Goal: Ask a question: Seek information or help from site administrators or community

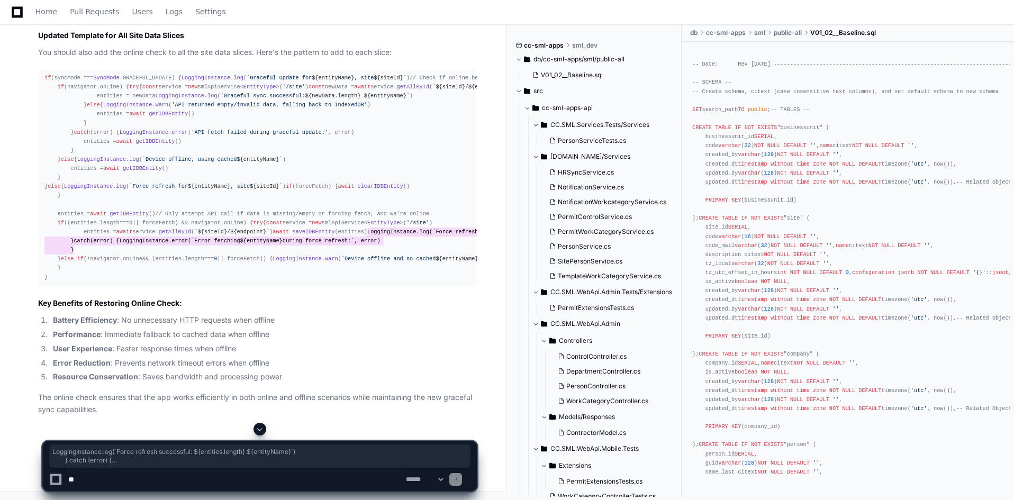
scroll to position [56506, 0]
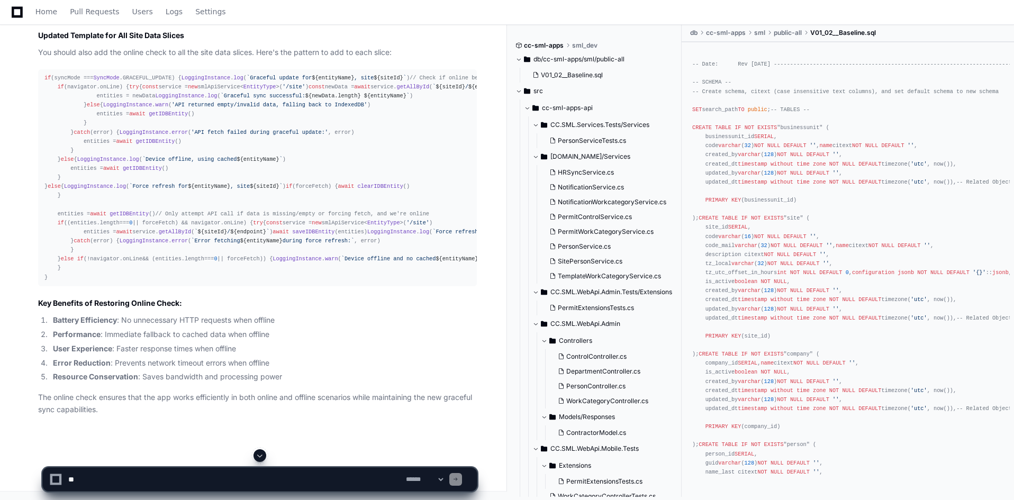
click at [187, 262] on span "length" at bounding box center [195, 259] width 20 height 6
click at [366, 282] on div "if (syncMode === SyncMode . GRACEFUL_UPDATE ) { LoggingInstance . log ( `Gracef…" at bounding box center [257, 178] width 426 height 209
click at [266, 477] on textarea at bounding box center [235, 479] width 338 height 23
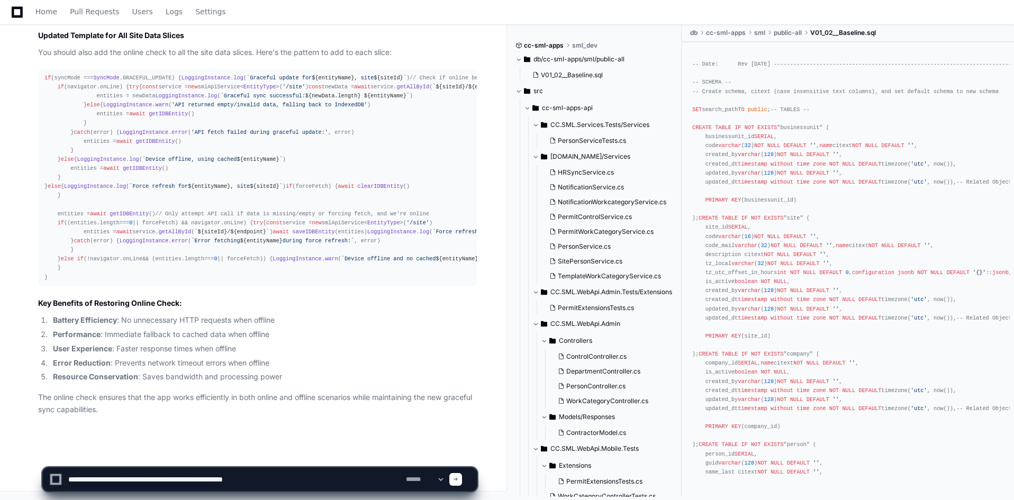
type textarea "**********"
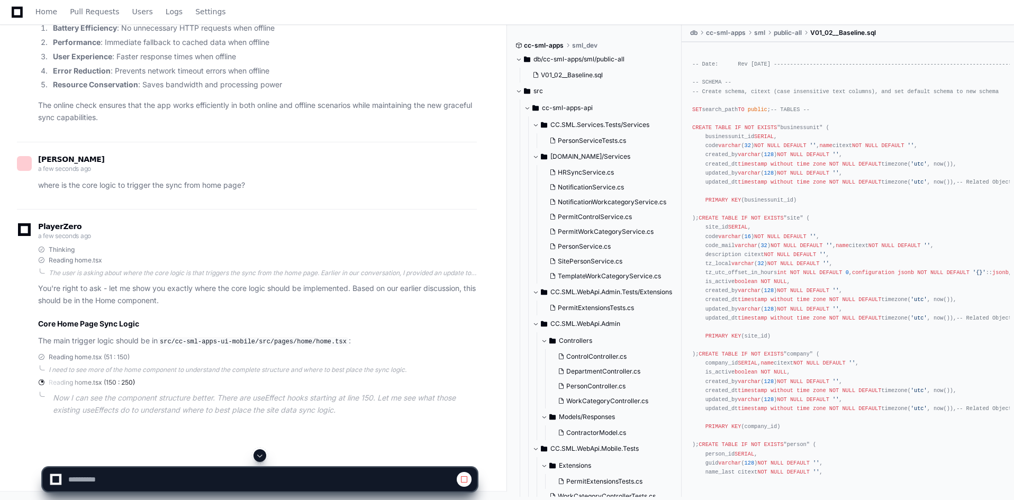
scroll to position [56904, 0]
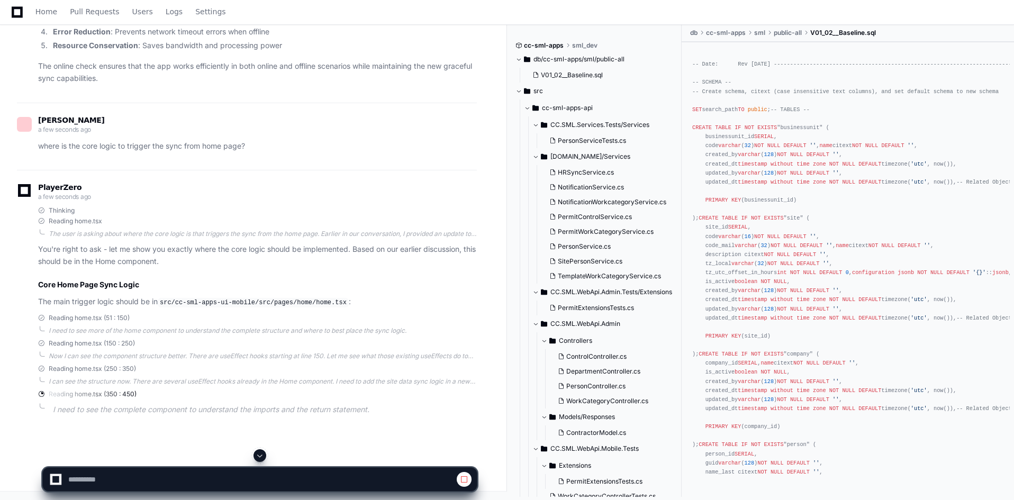
click at [262, 456] on span at bounding box center [260, 455] width 8 height 8
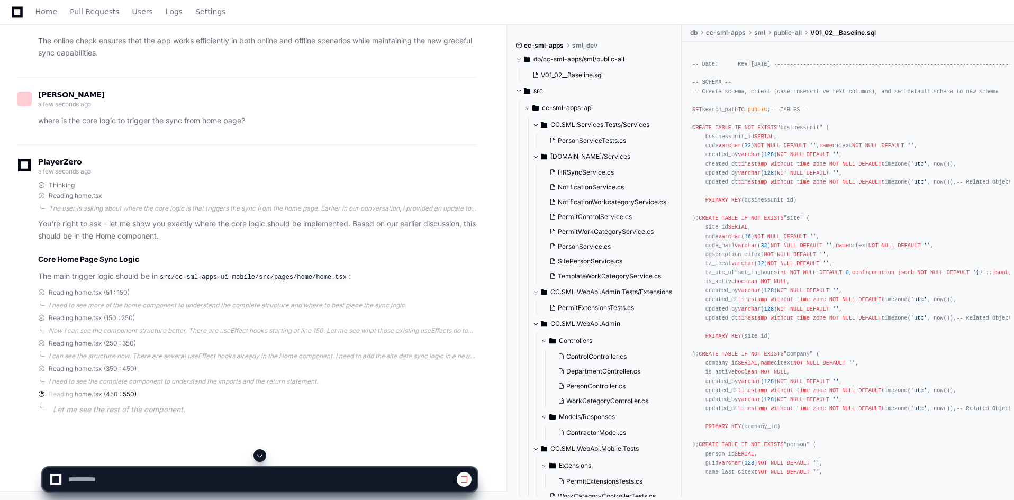
click at [263, 453] on span at bounding box center [260, 455] width 8 height 8
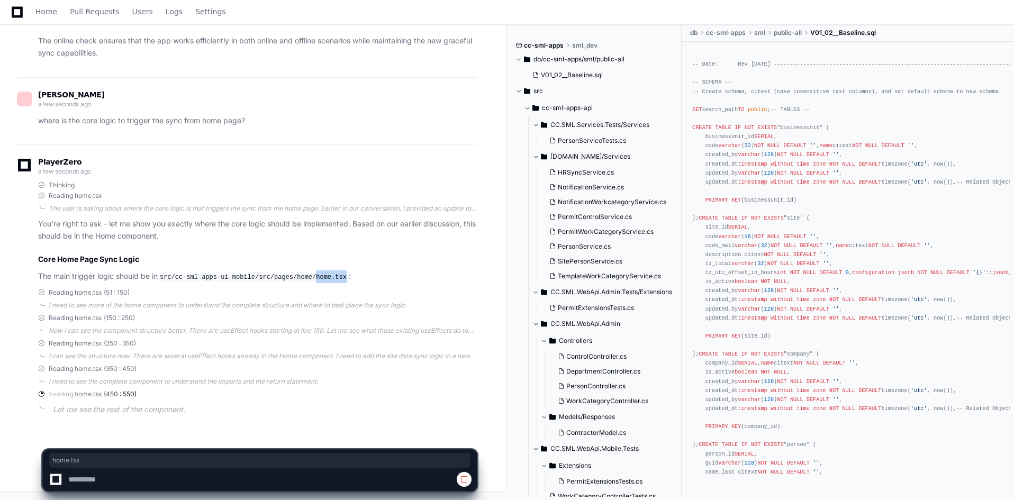
drag, startPoint x: 307, startPoint y: 277, endPoint x: 335, endPoint y: 279, distance: 28.1
click at [335, 279] on code "src/cc-sml-apps-ui-mobile/src/pages/home/home.tsx" at bounding box center [253, 278] width 191 height 10
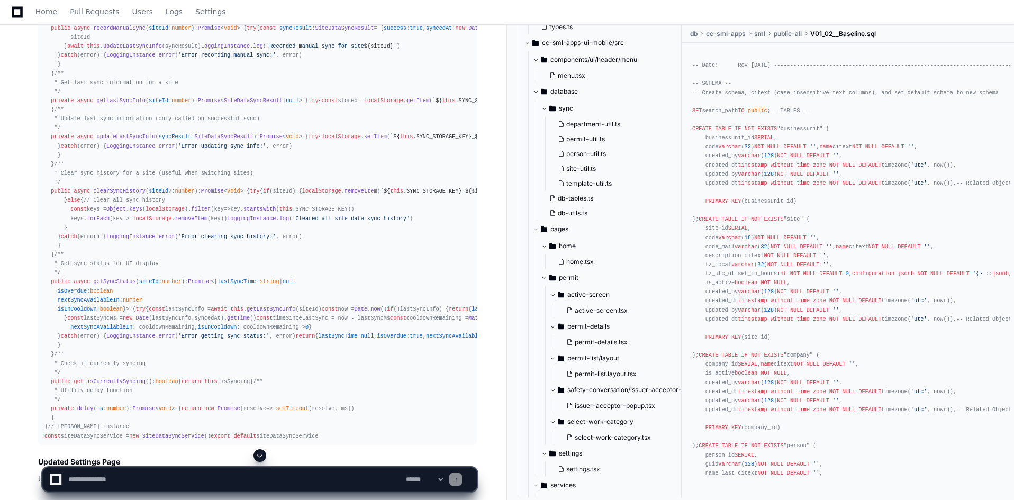
scroll to position [9317, 0]
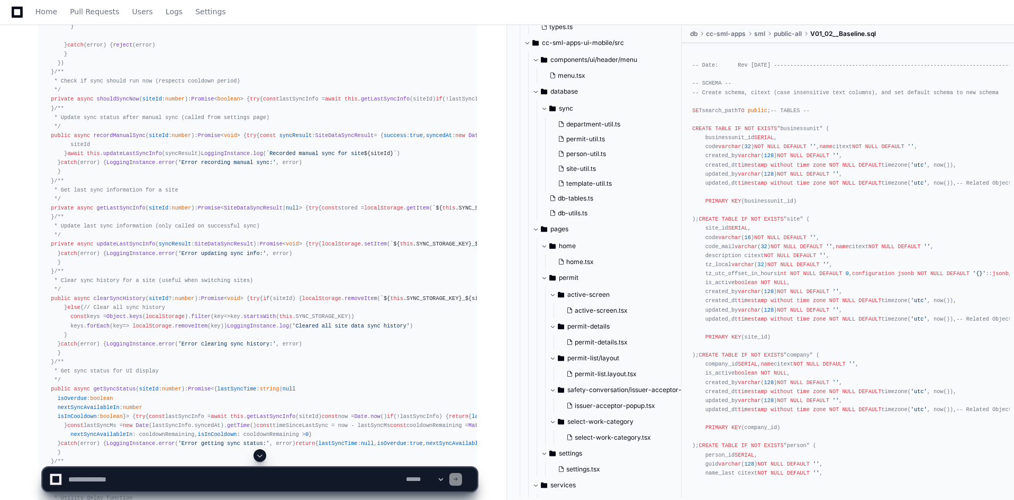
click at [258, 456] on span at bounding box center [260, 455] width 8 height 8
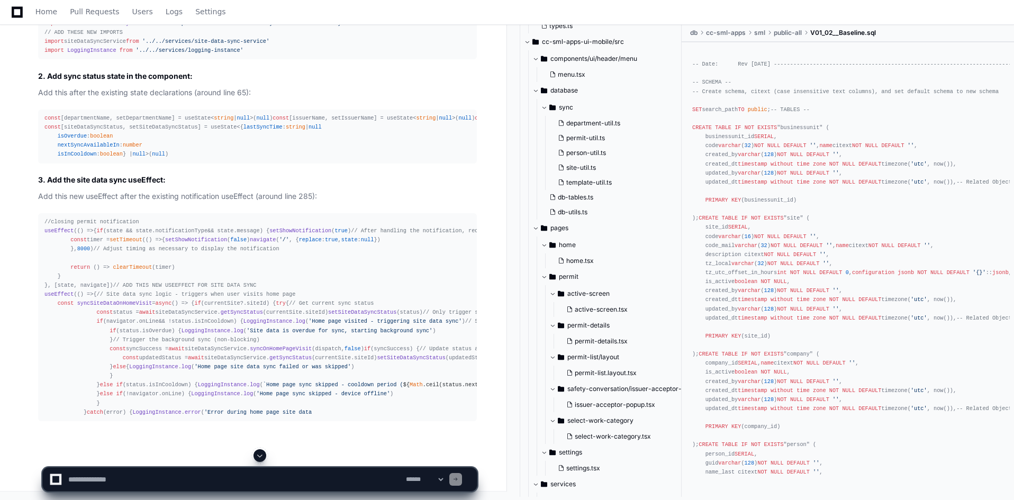
click at [258, 456] on span at bounding box center [260, 455] width 8 height 8
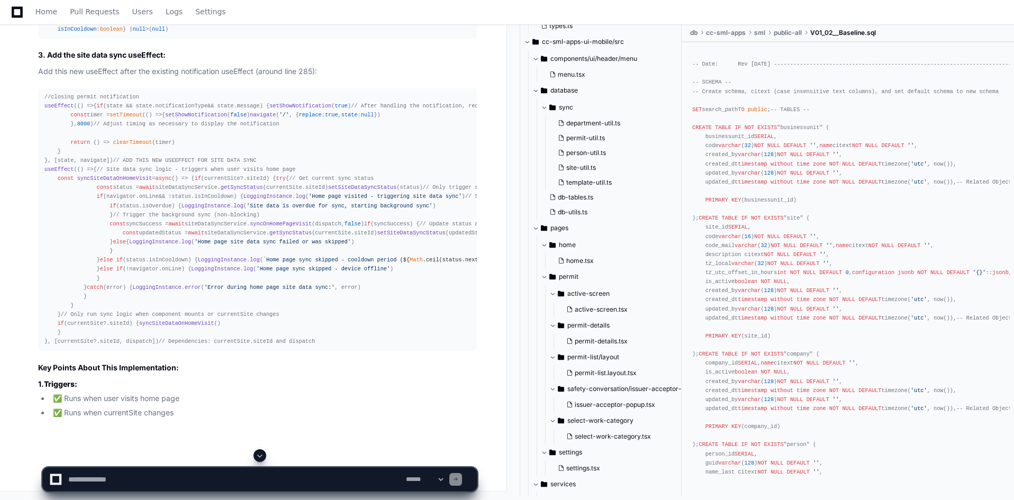
click at [258, 456] on span at bounding box center [260, 455] width 8 height 8
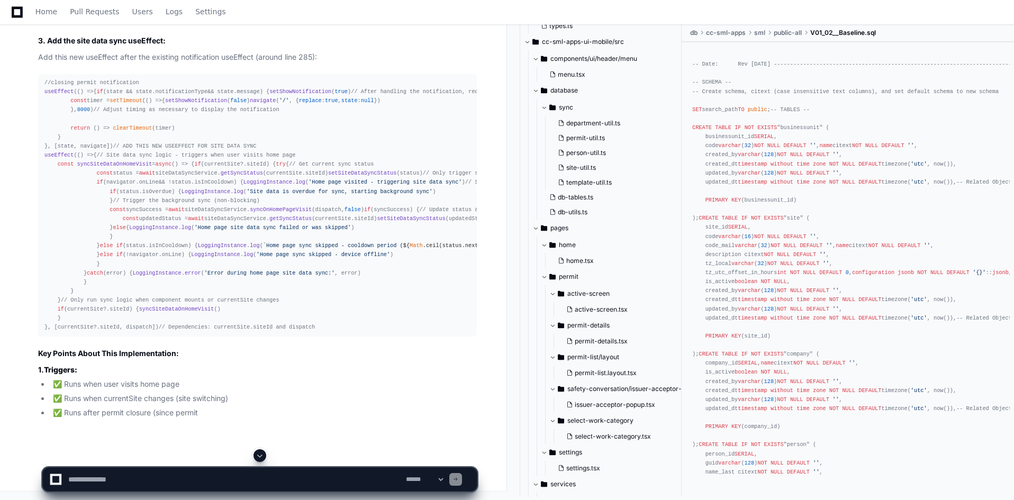
scroll to position [58343, 0]
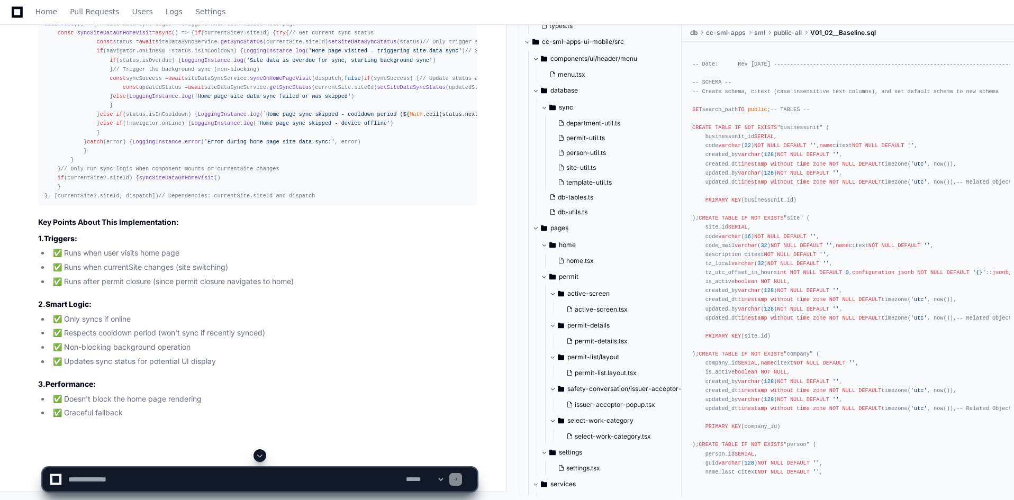
click at [261, 455] on span at bounding box center [260, 455] width 8 height 8
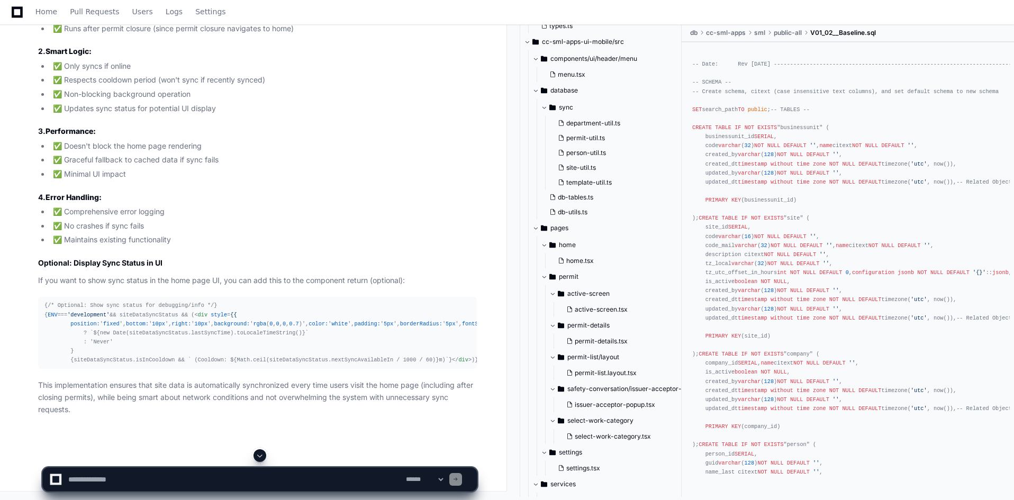
scroll to position [57733, 0]
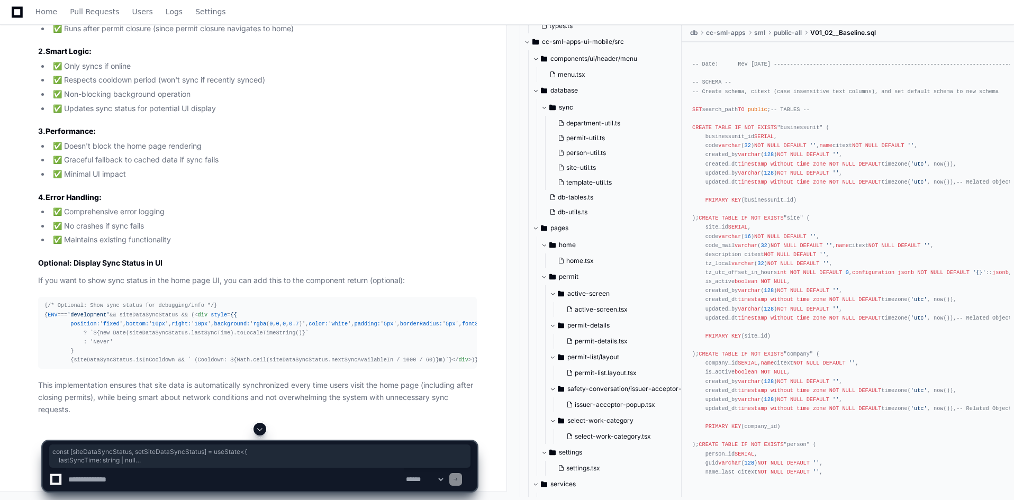
drag, startPoint x: 95, startPoint y: 317, endPoint x: 38, endPoint y: 267, distance: 76.2
copy div "const [siteDataSyncStatus, setSiteDataSyncStatus] = useState<{ lastSyncTime : s…"
drag, startPoint x: 43, startPoint y: 201, endPoint x: 150, endPoint y: 411, distance: 235.5
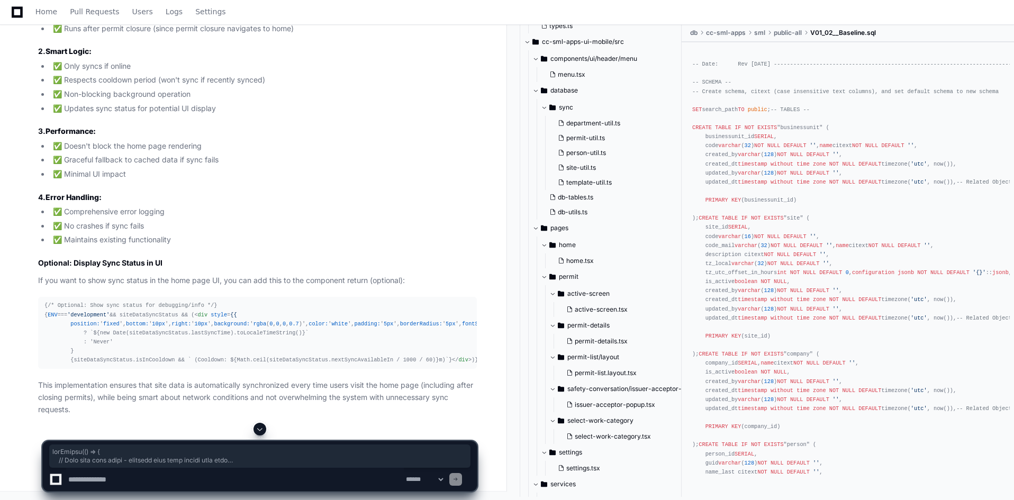
copy div "useEffect ( () => { // Site data sync logic - triggers when user visits home pa…"
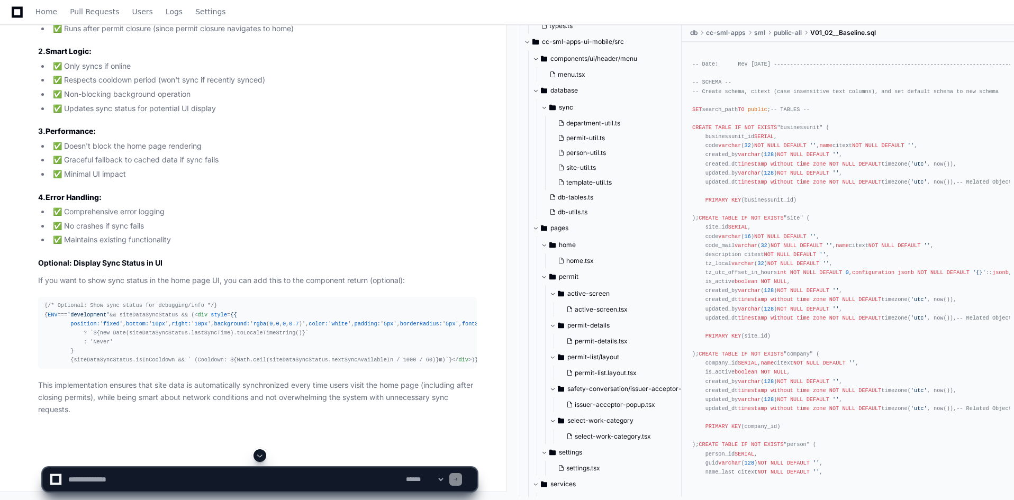
scroll to position [57627, 0]
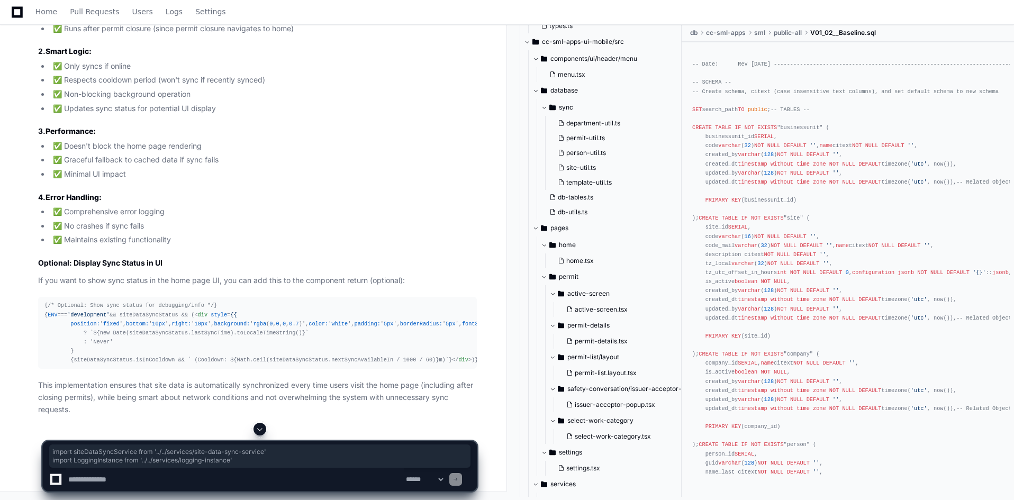
drag, startPoint x: 233, startPoint y: 189, endPoint x: 42, endPoint y: 185, distance: 191.6
copy div "import siteDataSyncService from '../../services/site-data-sync-service' import …"
click at [216, 474] on textarea at bounding box center [235, 479] width 338 height 23
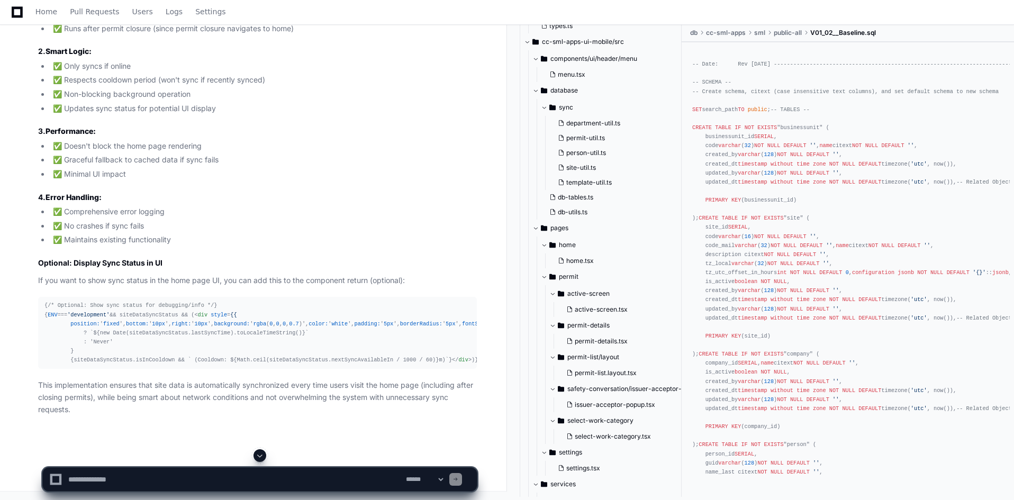
click at [230, 481] on textarea at bounding box center [235, 479] width 338 height 23
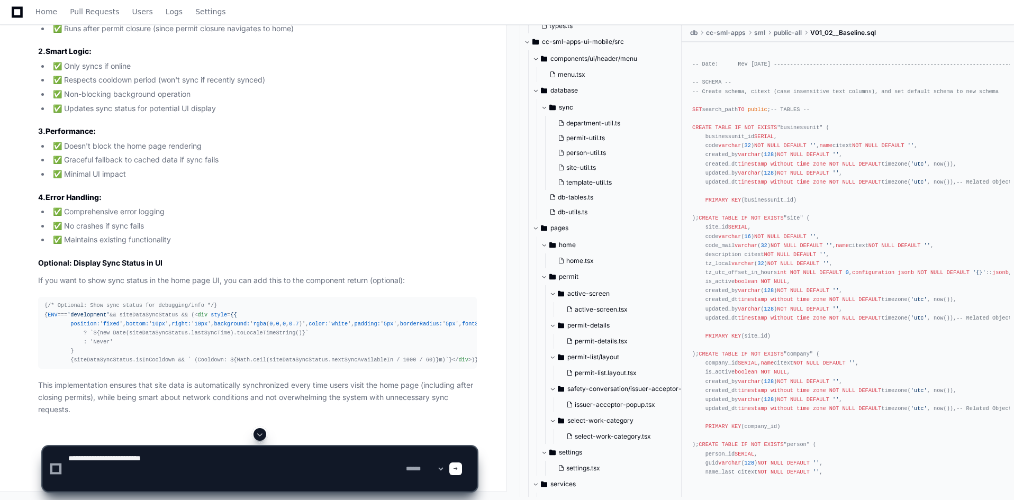
paste textarea "**********"
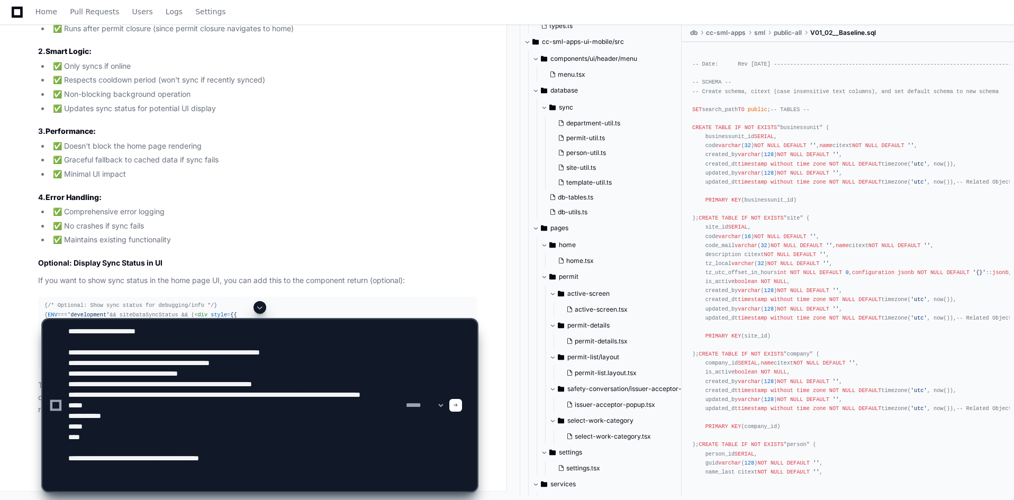
click at [132, 479] on textarea at bounding box center [235, 405] width 338 height 171
paste textarea "**********"
type textarea "**********"
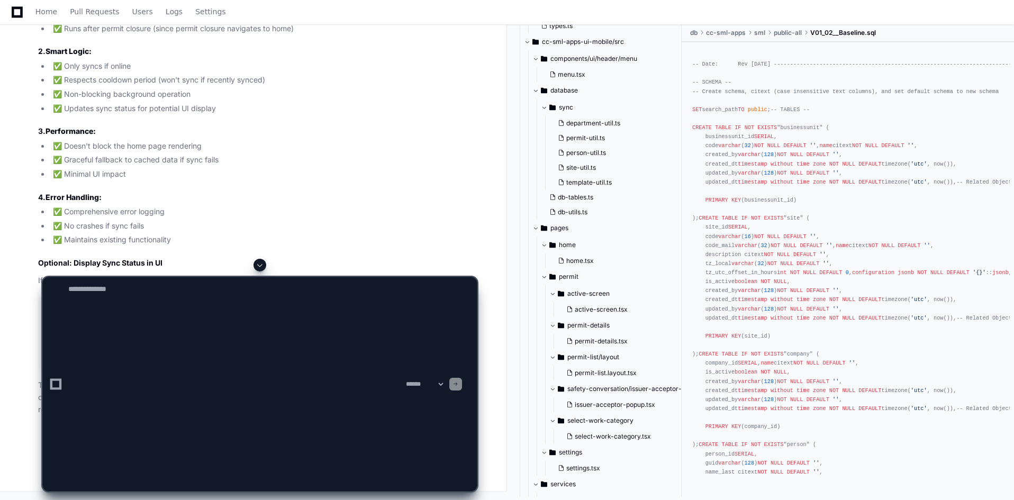
scroll to position [0, 0]
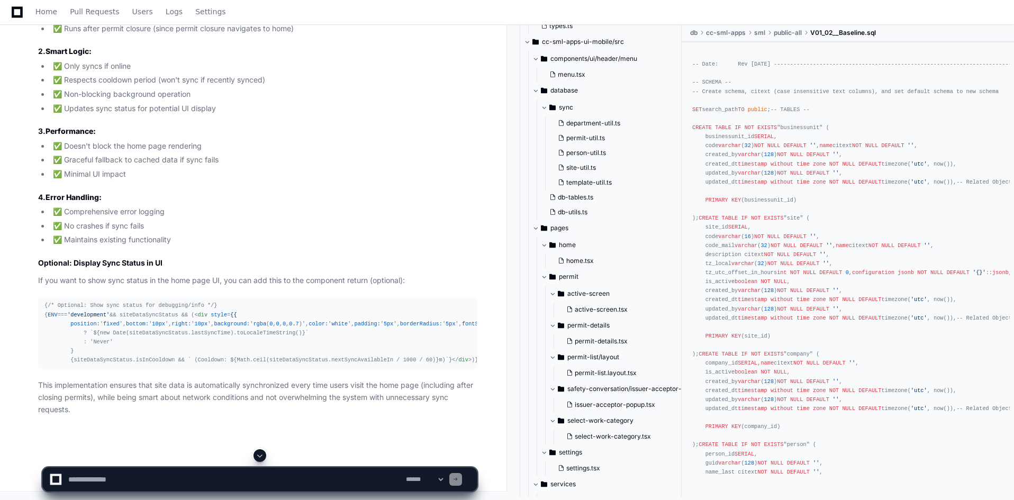
click at [258, 453] on span at bounding box center [260, 455] width 8 height 8
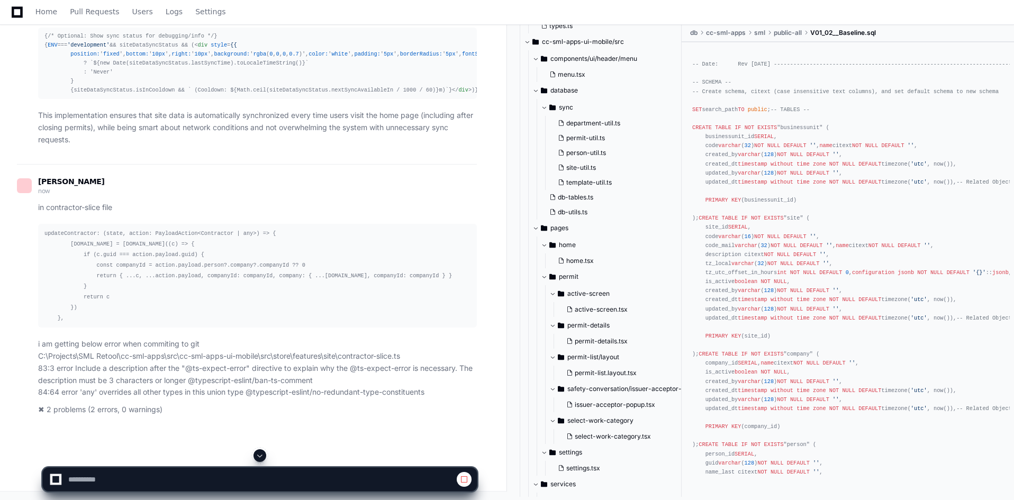
click at [265, 456] on button at bounding box center [259, 455] width 13 height 13
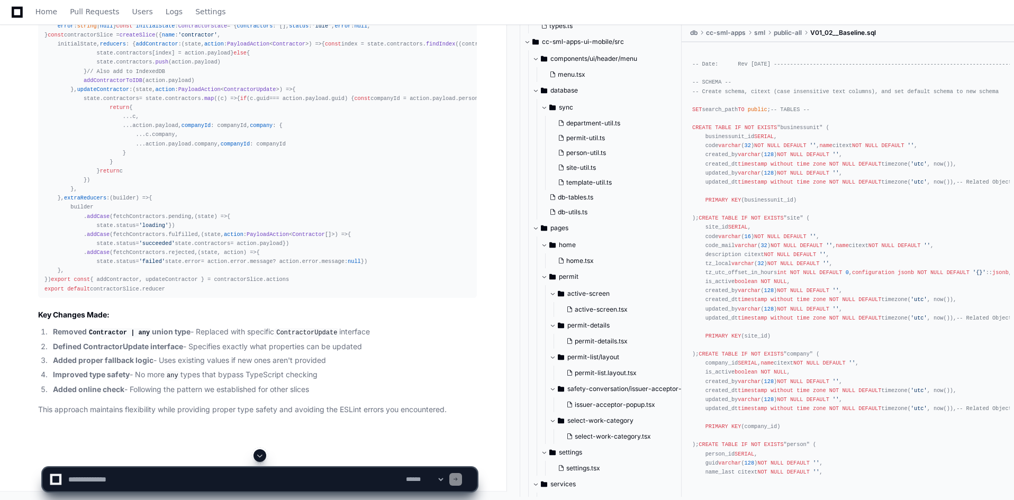
scroll to position [59971, 0]
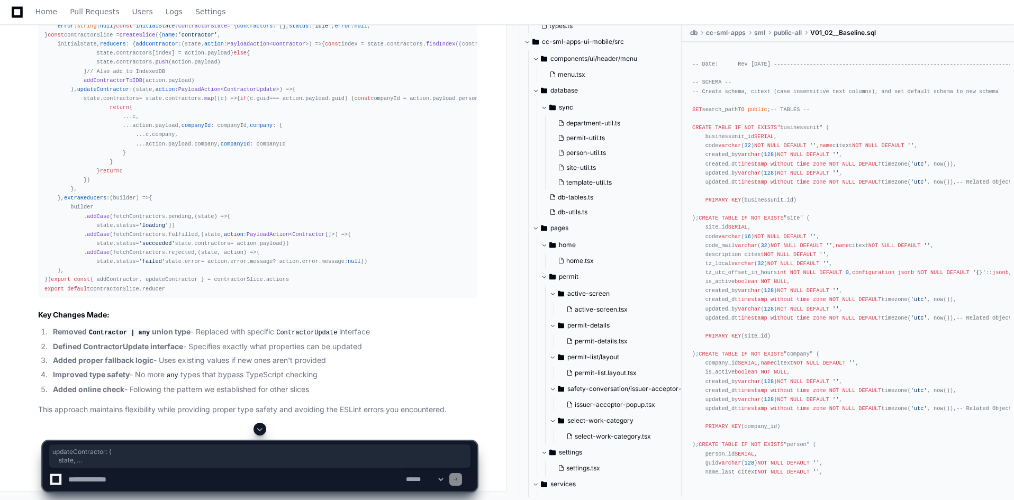
drag, startPoint x: 48, startPoint y: 253, endPoint x: 50, endPoint y: 280, distance: 27.6
drag, startPoint x: 74, startPoint y: 278, endPoint x: 65, endPoint y: 273, distance: 10.9
drag, startPoint x: 52, startPoint y: 269, endPoint x: 141, endPoint y: 281, distance: 89.2
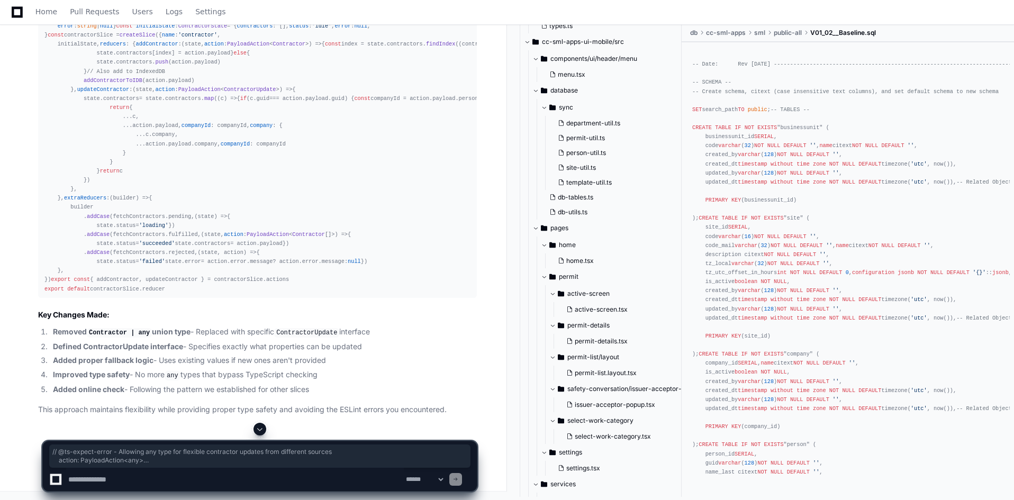
copy div "// @ts-expect-error - Allowing any type for flexible contractor updates from di…"
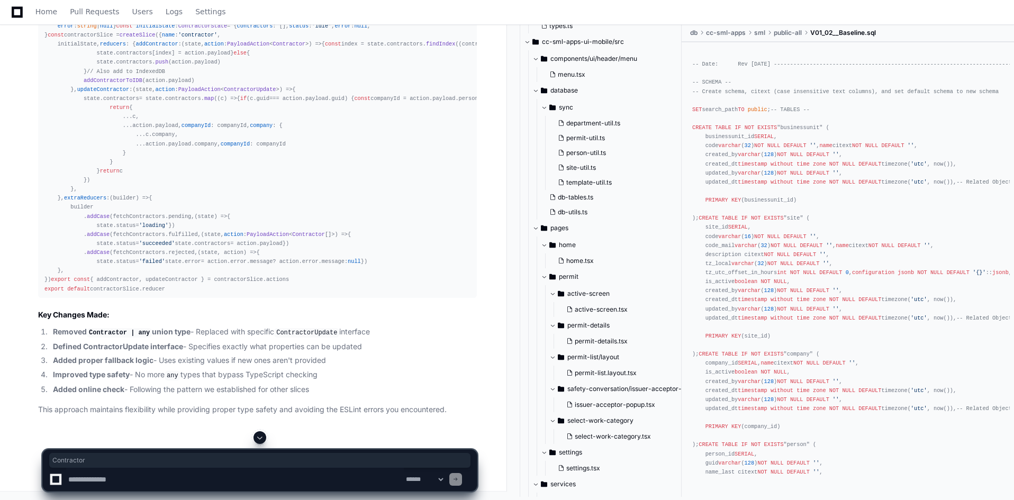
copy span "Contractor"
click at [137, 477] on textarea at bounding box center [235, 479] width 338 height 23
paste textarea "**********"
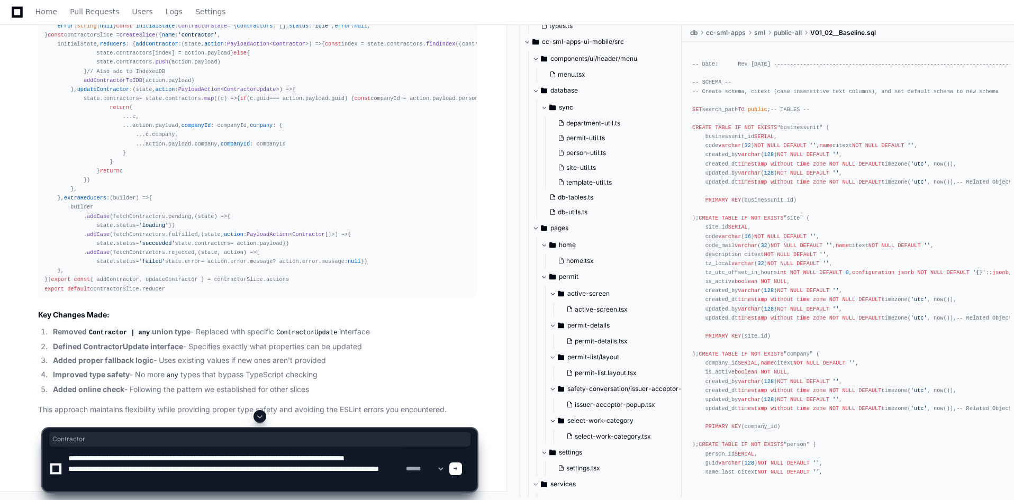
scroll to position [59971, 0]
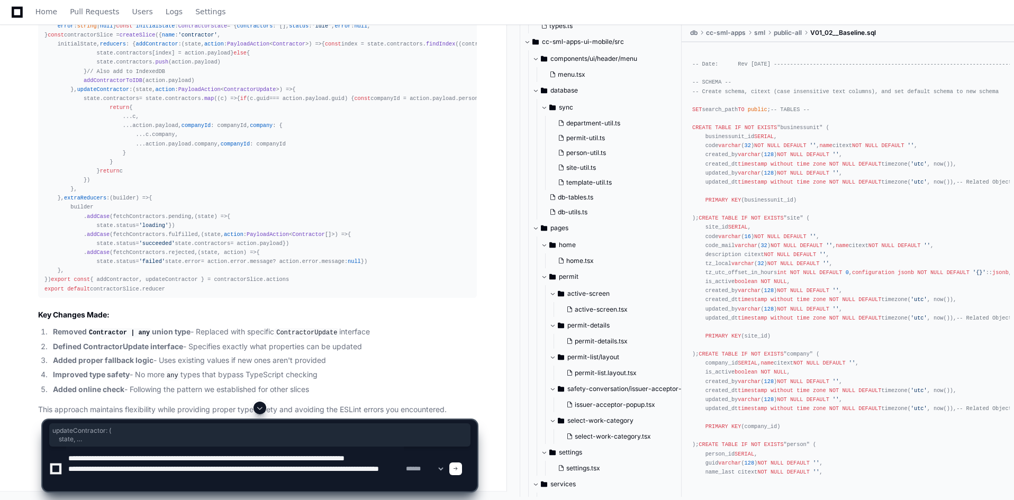
drag, startPoint x: 68, startPoint y: 282, endPoint x: 41, endPoint y: 251, distance: 40.5
click at [268, 458] on textarea at bounding box center [235, 469] width 338 height 44
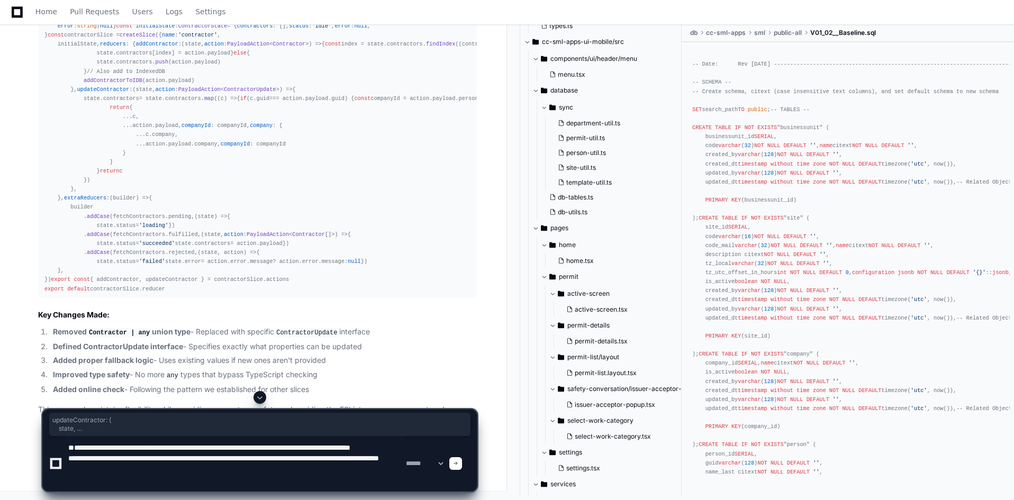
paste textarea "**********"
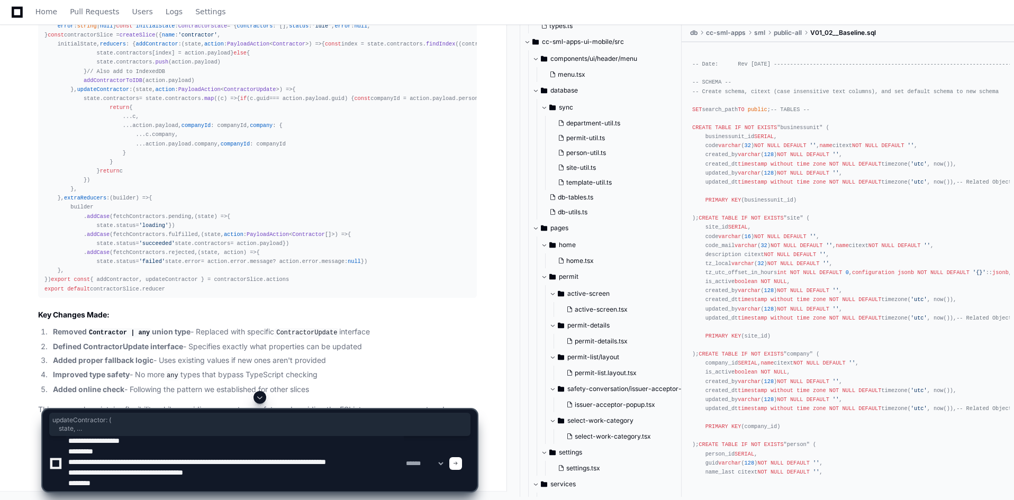
scroll to position [32, 0]
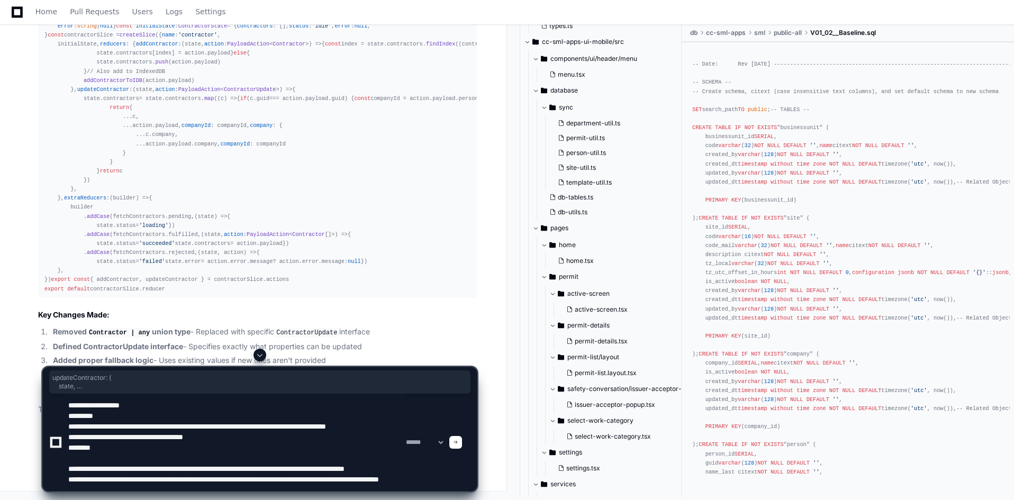
type textarea "**********"
click at [472, 442] on div "**********" at bounding box center [259, 429] width 435 height 125
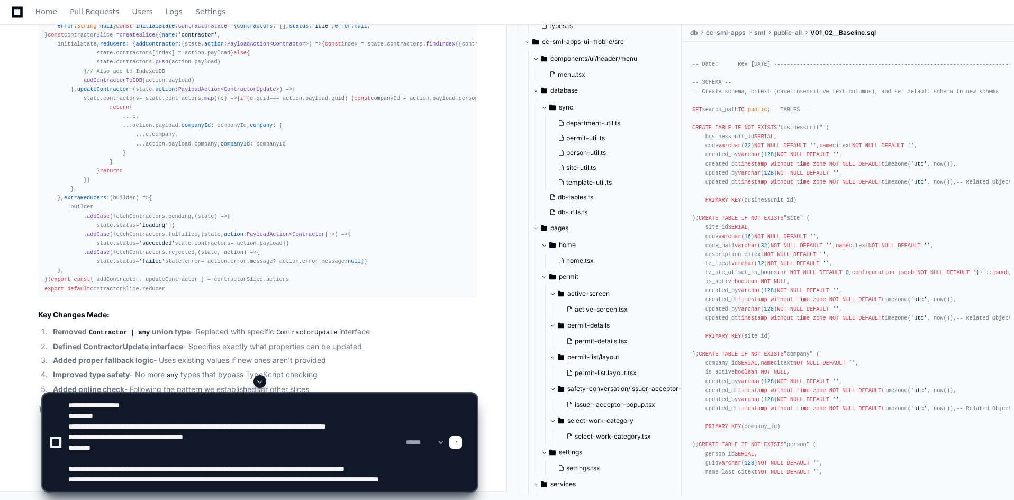
click at [458, 442] on span at bounding box center [455, 442] width 5 height 5
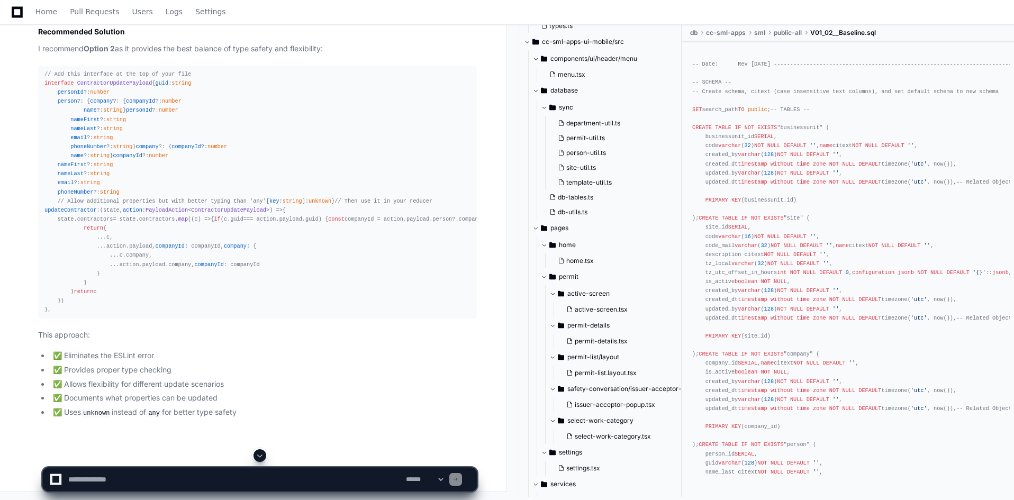
scroll to position [55880, 0]
click at [256, 455] on button at bounding box center [259, 455] width 13 height 13
click at [328, 477] on textarea at bounding box center [235, 479] width 338 height 23
paste textarea "**********"
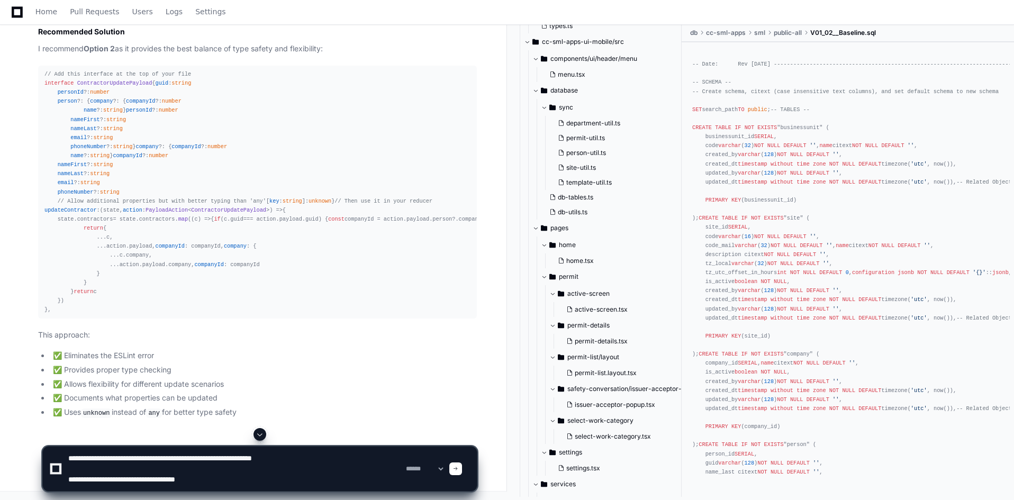
type textarea "**********"
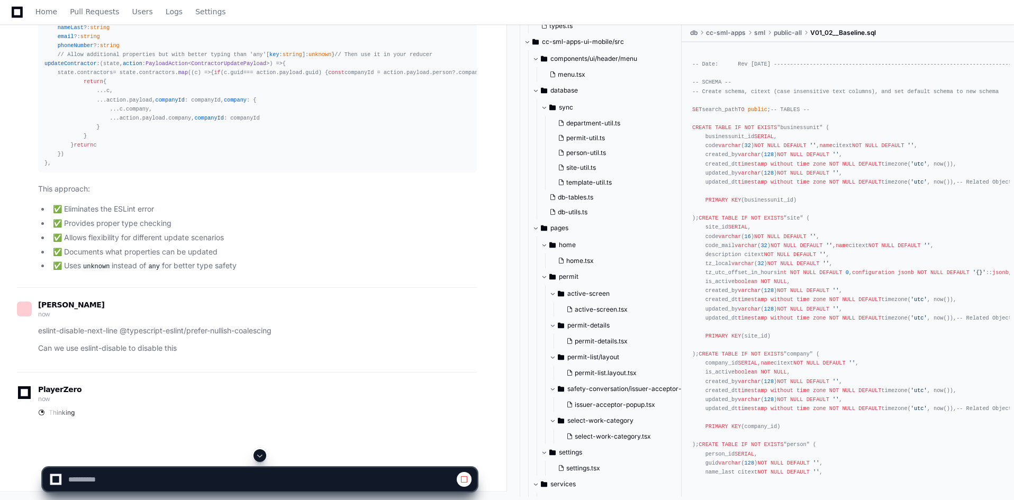
click at [263, 455] on span at bounding box center [260, 455] width 8 height 8
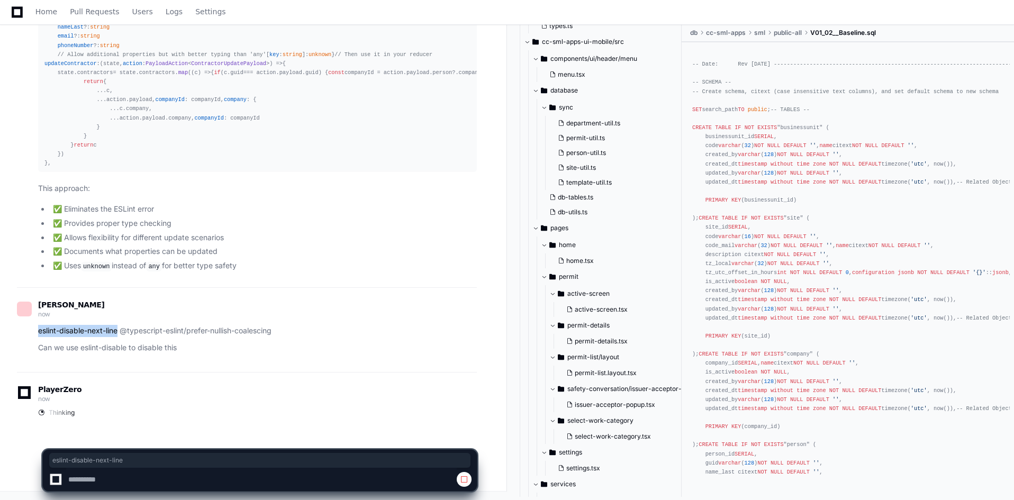
drag, startPoint x: 113, startPoint y: 331, endPoint x: 39, endPoint y: 336, distance: 73.7
click at [39, 336] on p "eslint-disable-next-line @typescript-eslint/prefer-nullish-coalescing" at bounding box center [257, 331] width 439 height 12
copy p "eslint-disable-next-line"
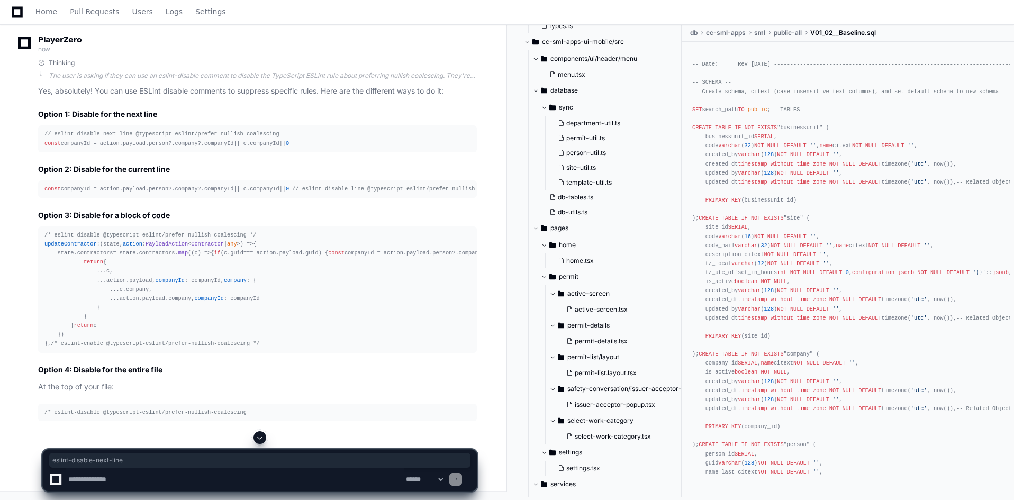
scroll to position [64130, 0]
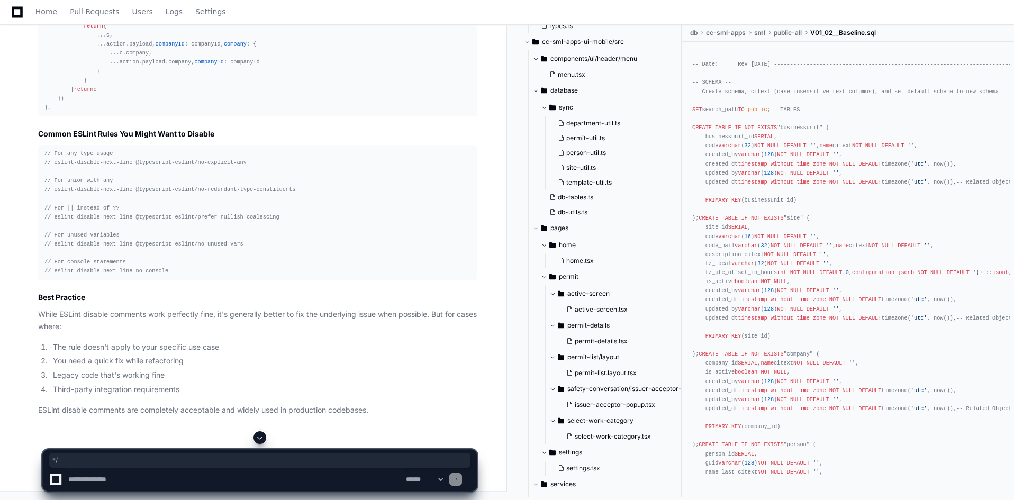
drag, startPoint x: 240, startPoint y: 216, endPoint x: 234, endPoint y: 217, distance: 6.5
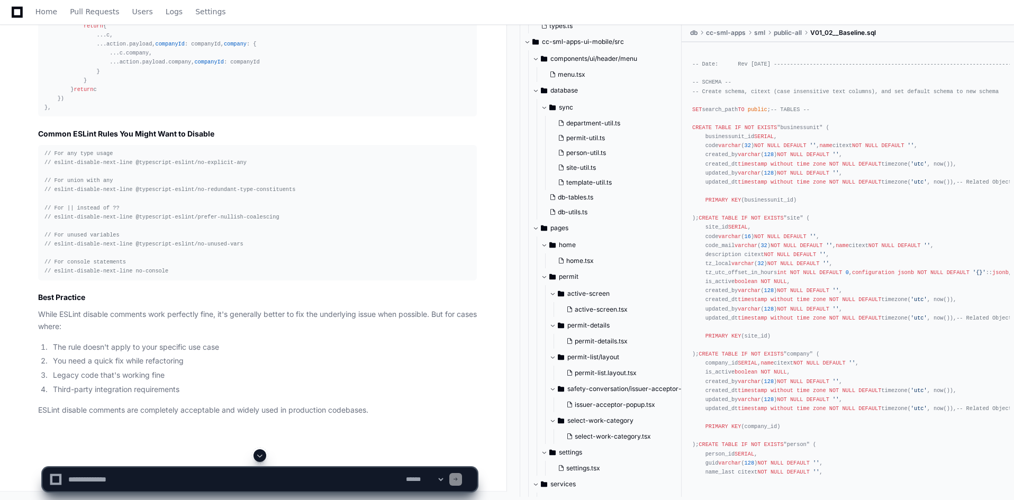
scroll to position [58185, 0]
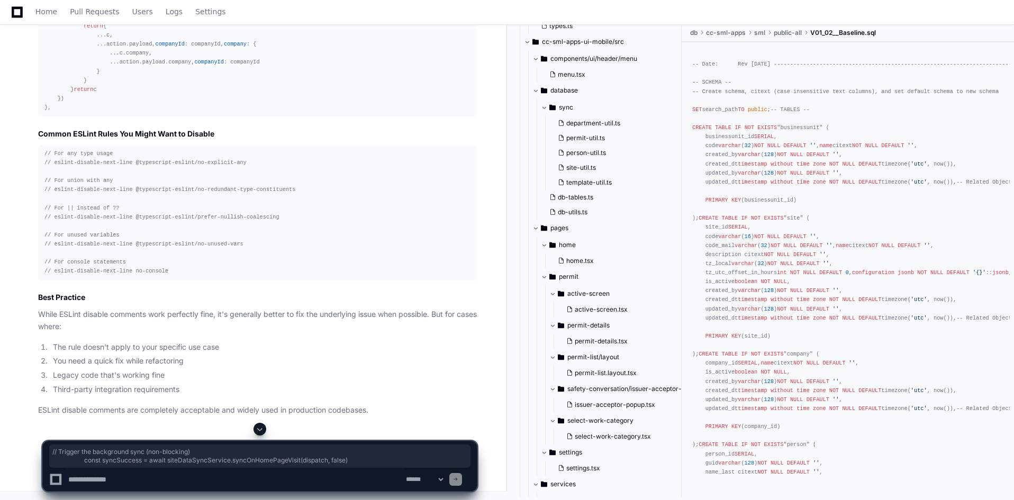
drag, startPoint x: 356, startPoint y: 242, endPoint x: 104, endPoint y: 233, distance: 251.5
click at [253, 478] on textarea at bounding box center [235, 479] width 338 height 23
type textarea "**********"
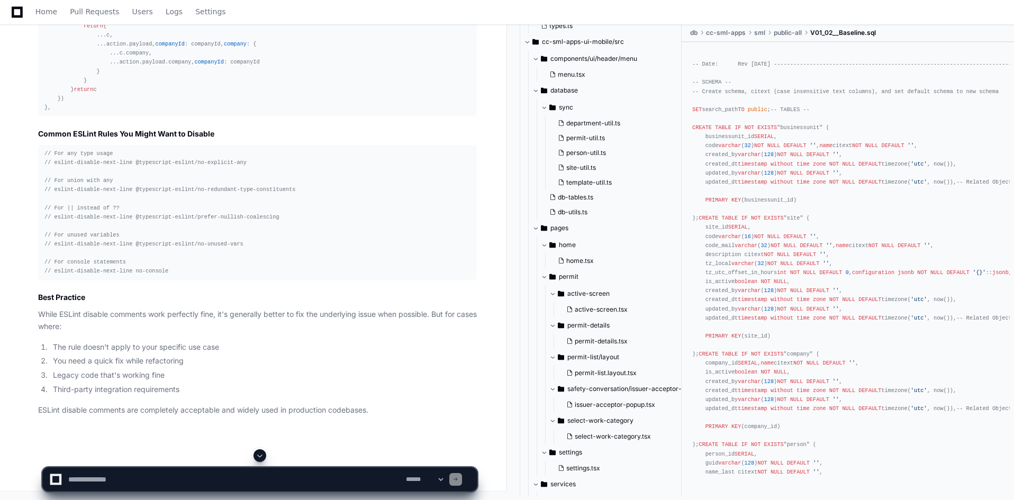
click at [258, 454] on span at bounding box center [260, 455] width 8 height 8
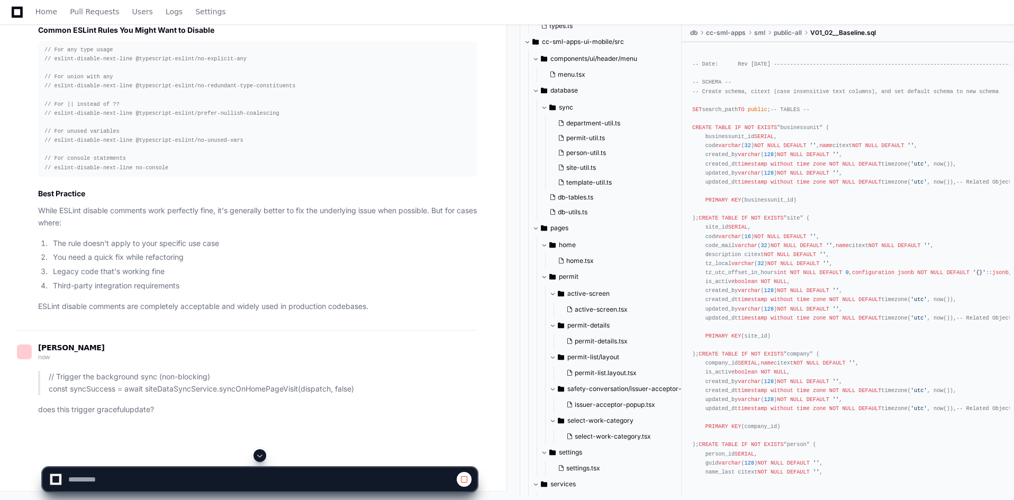
scroll to position [64822, 0]
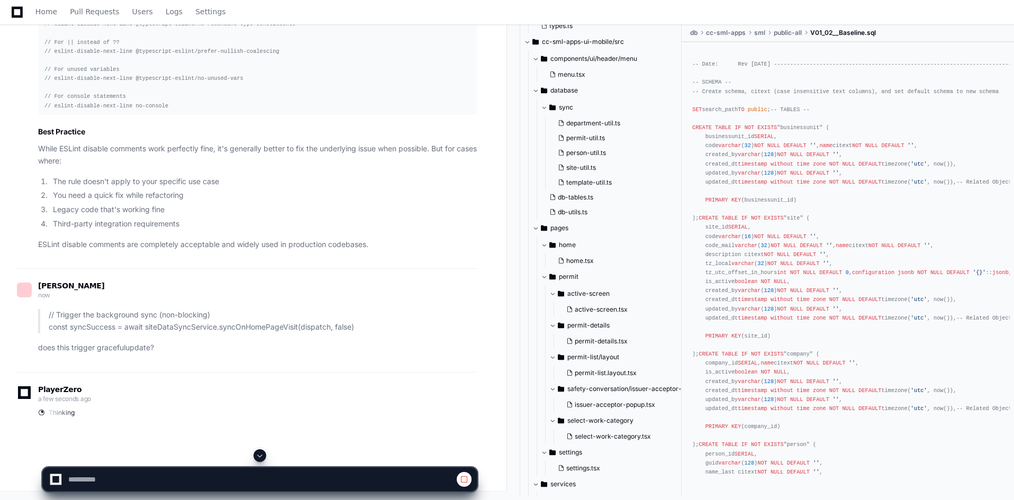
click at [270, 451] on div at bounding box center [259, 455] width 435 height 13
click at [260, 458] on span at bounding box center [260, 455] width 8 height 8
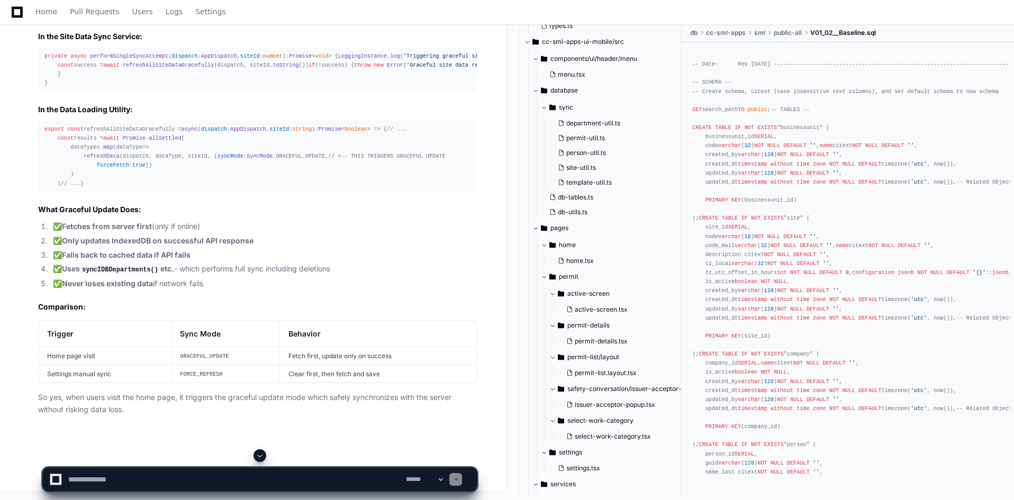
scroll to position [65411, 0]
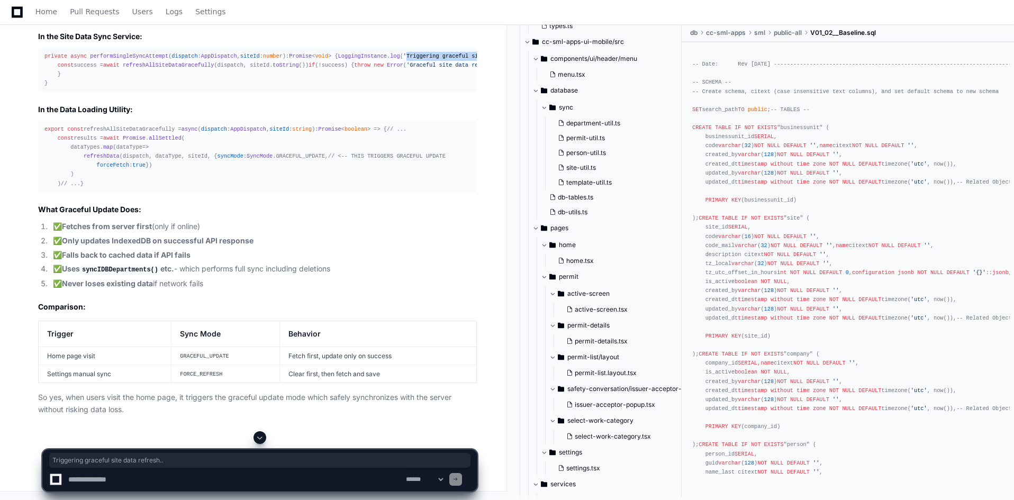
drag, startPoint x: 237, startPoint y: 258, endPoint x: 121, endPoint y: 258, distance: 115.9
click at [403, 59] on span "'Triggering graceful site data refresh...'" at bounding box center [471, 56] width 137 height 6
copy span "Triggering graceful site data refresh.."
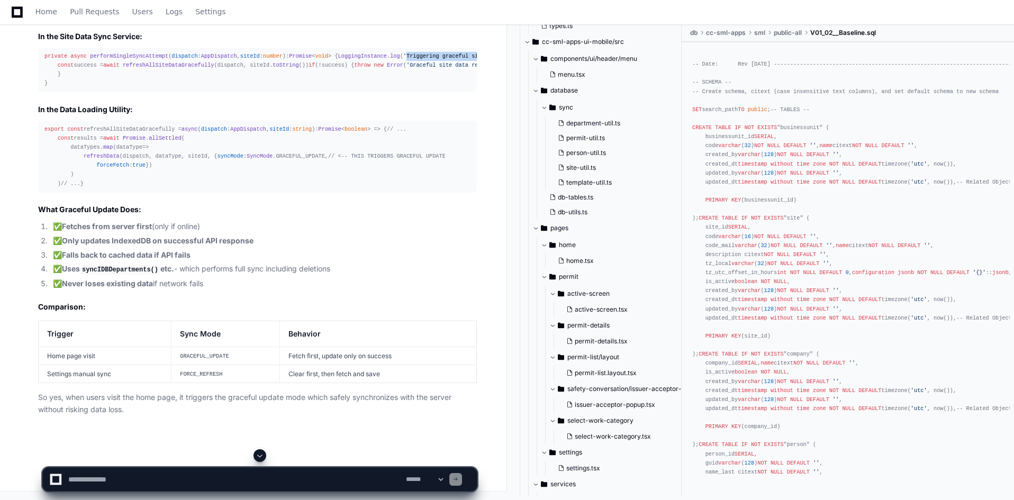
click at [141, 59] on span "performSingleSyncAttempt" at bounding box center [129, 56] width 78 height 6
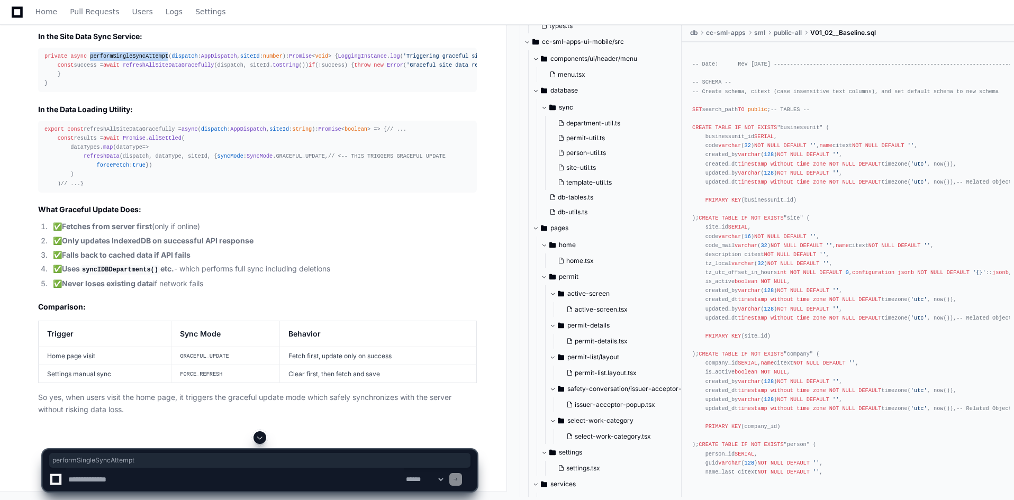
click at [141, 59] on span "performSingleSyncAttempt" at bounding box center [129, 56] width 78 height 6
copy span "performSingleSyncAttempt"
click at [161, 68] on span "refreshAllSiteDataGracefully" at bounding box center [169, 65] width 92 height 6
copy span "refreshAllSiteDataGracefully"
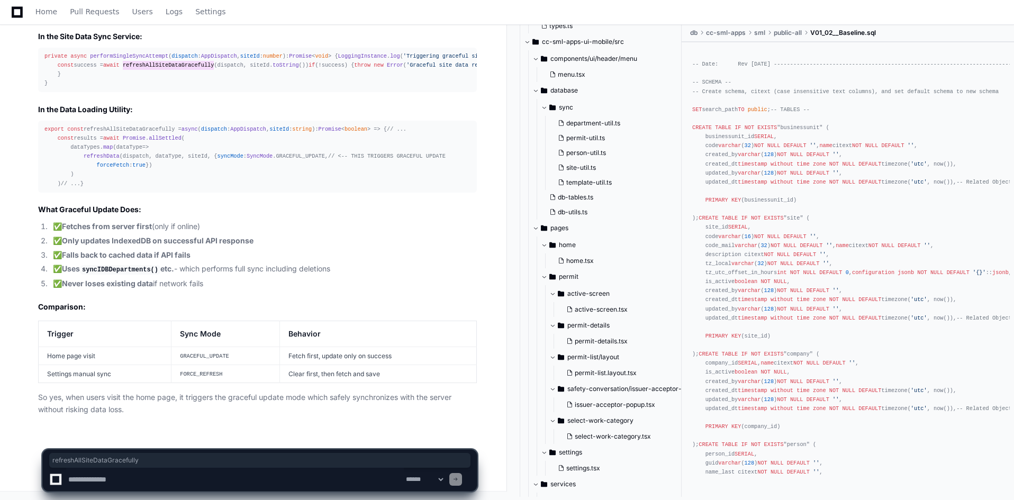
scroll to position [65703, 0]
click at [249, 481] on textarea at bounding box center [235, 479] width 338 height 23
click at [220, 428] on div "PlayerZero now Thinking Yes! The siteDataSyncService.syncOnHomePageVisit(dispat…" at bounding box center [247, 93] width 460 height 681
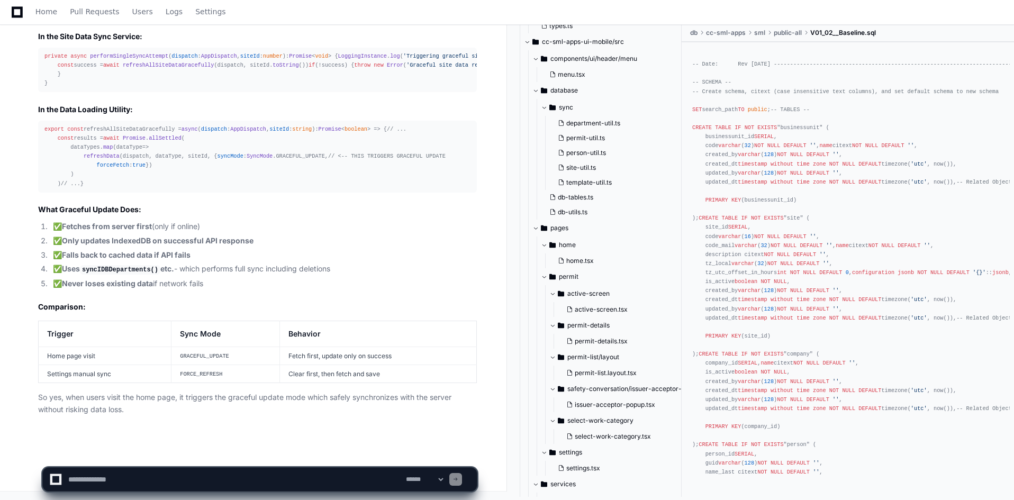
click at [204, 477] on textarea at bounding box center [235, 479] width 338 height 23
type textarea "**********"
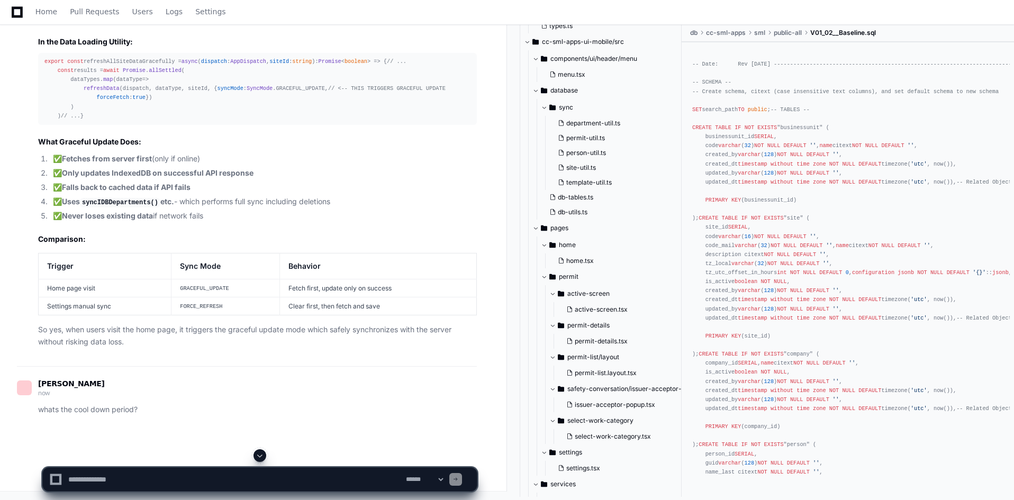
click at [259, 452] on span at bounding box center [260, 455] width 8 height 8
click at [122, 415] on p "whats the cool down period?" at bounding box center [257, 410] width 439 height 12
click at [130, 411] on p "whats the cool down period?" at bounding box center [257, 410] width 439 height 12
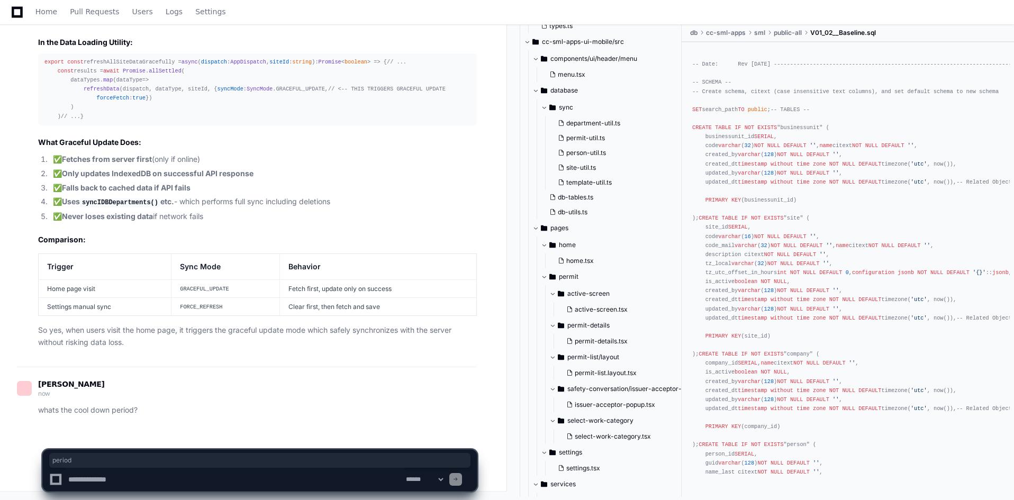
click at [211, 424] on div "s.nizamuddeen now whats the cool down period?" at bounding box center [247, 401] width 460 height 68
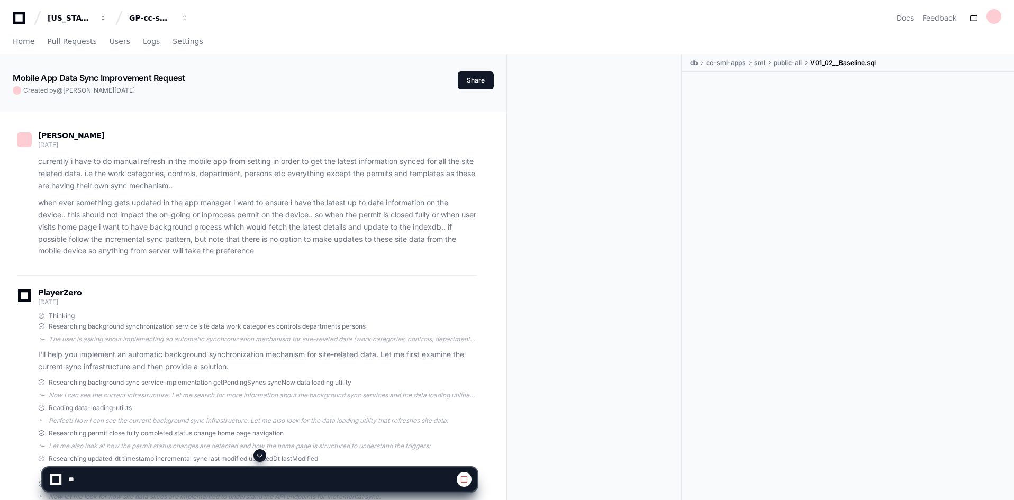
click at [261, 455] on span at bounding box center [260, 455] width 8 height 8
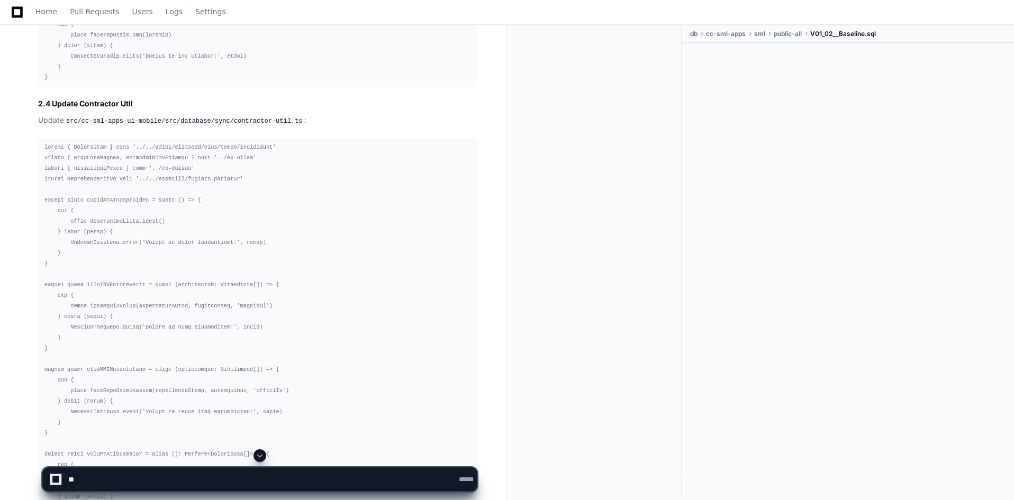
click at [261, 455] on span at bounding box center [260, 455] width 8 height 8
click at [264, 455] on span at bounding box center [260, 455] width 8 height 8
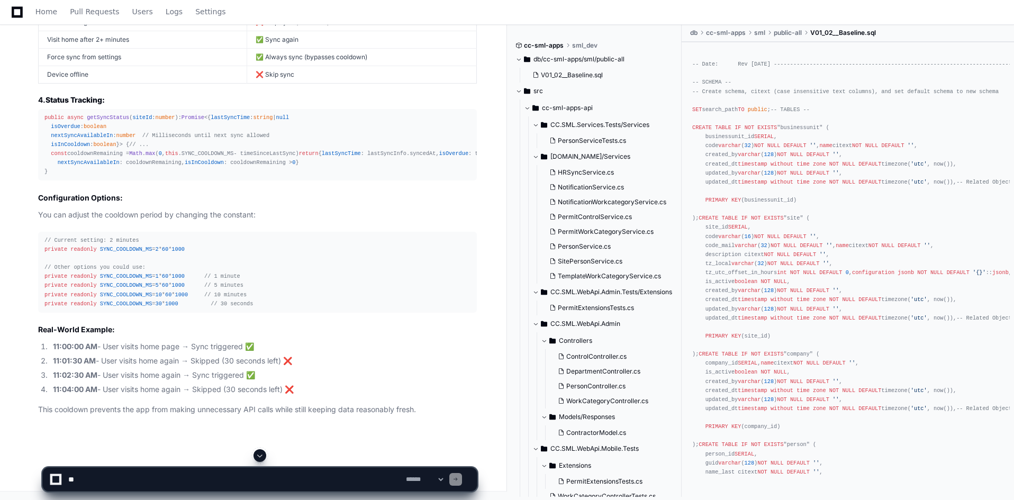
scroll to position [66638, 0]
click at [104, 121] on span "getSyncStatus" at bounding box center [108, 117] width 42 height 6
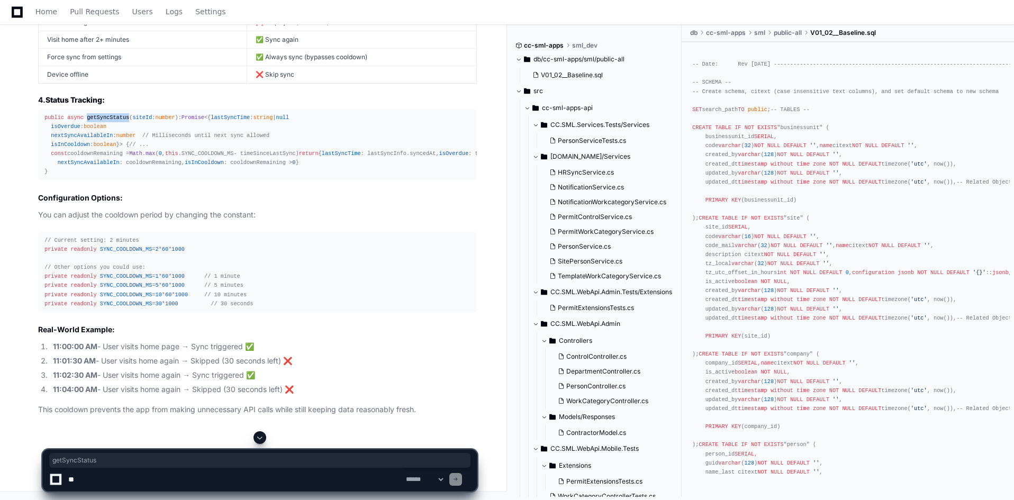
copy span "getSyncStatus"
